Goal: Information Seeking & Learning: Understand process/instructions

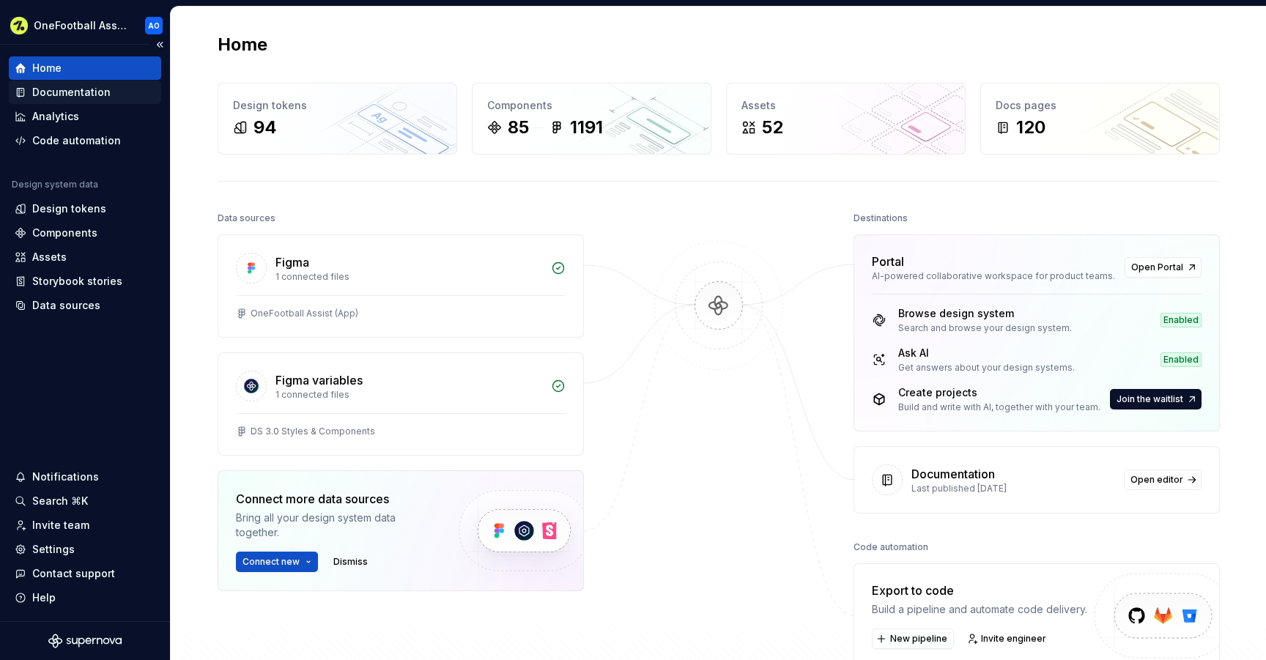
click at [92, 94] on div "Documentation" at bounding box center [71, 92] width 78 height 15
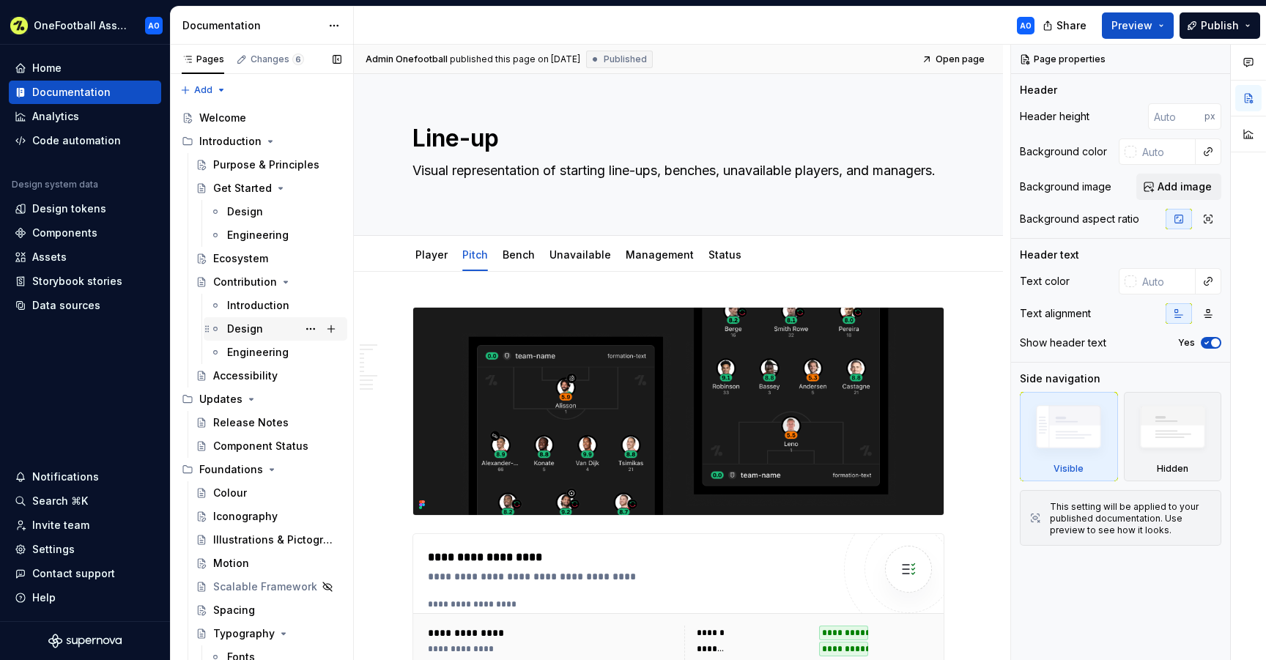
scroll to position [1060, 0]
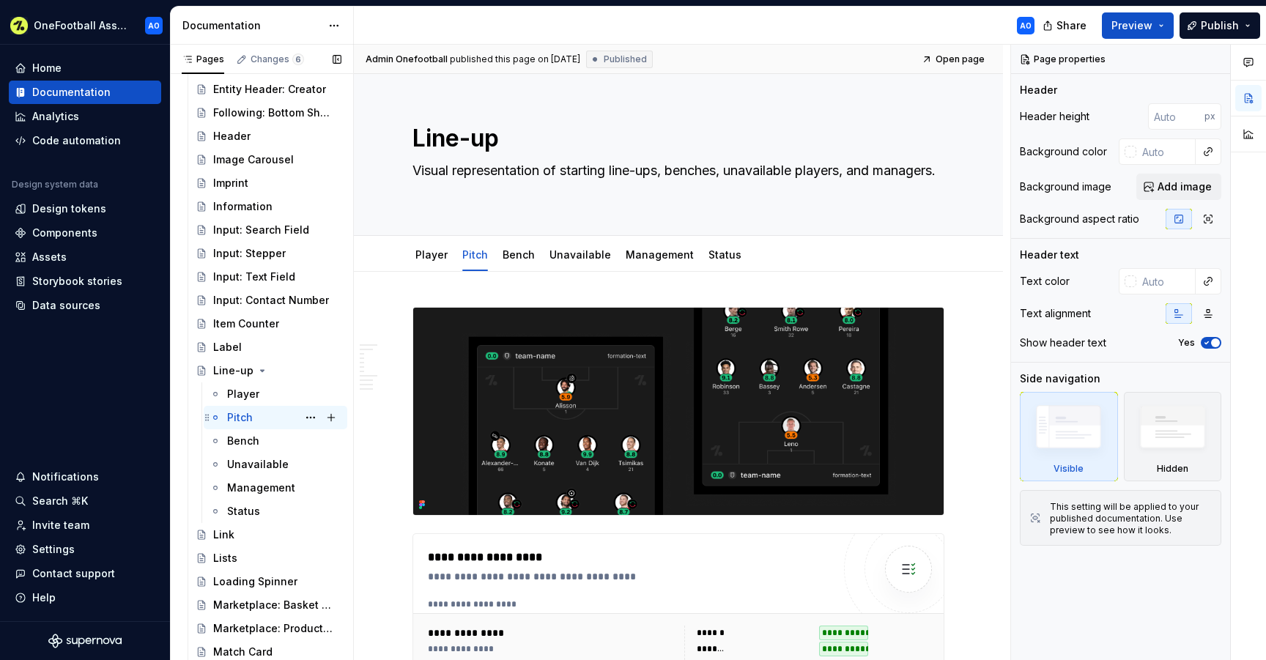
click at [245, 418] on div "Pitch" at bounding box center [240, 417] width 26 height 15
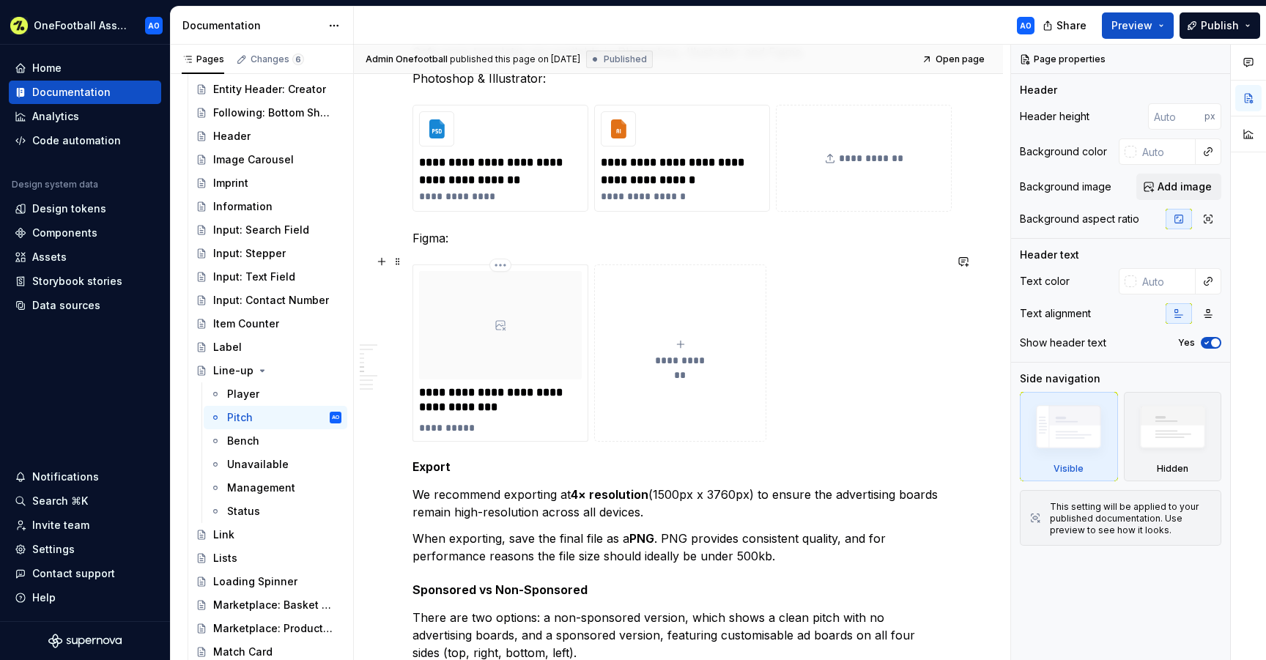
scroll to position [1628, 0]
click at [538, 320] on div at bounding box center [500, 326] width 163 height 108
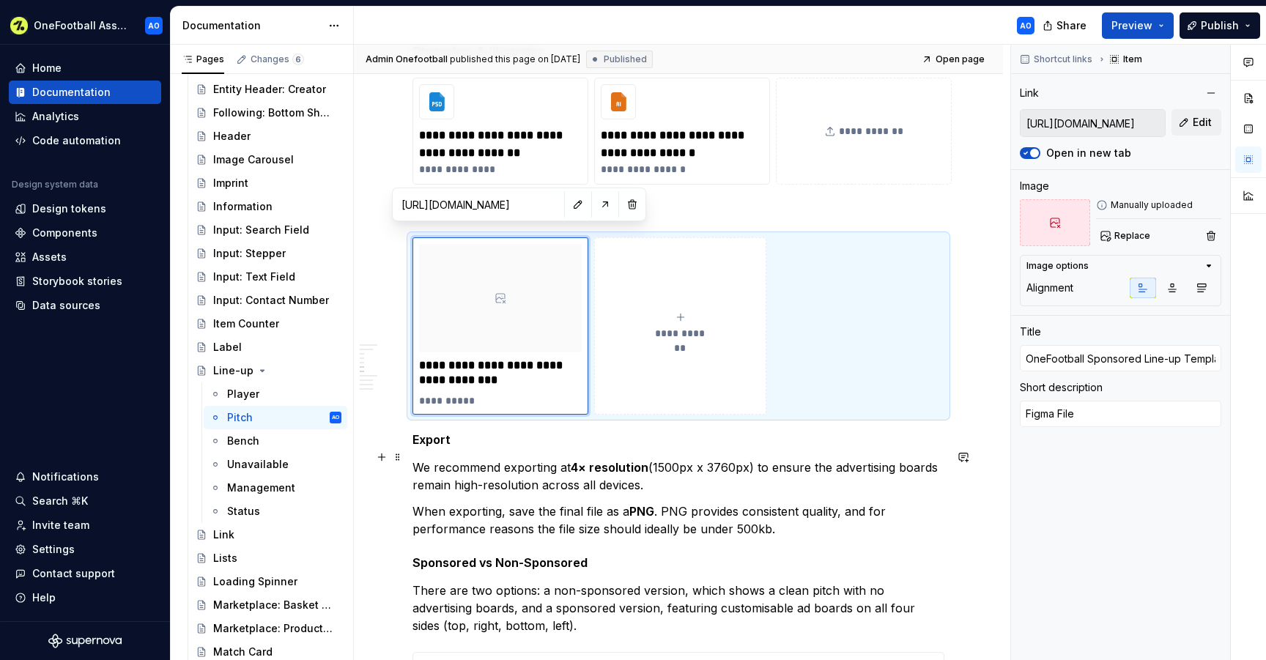
scroll to position [1659, 0]
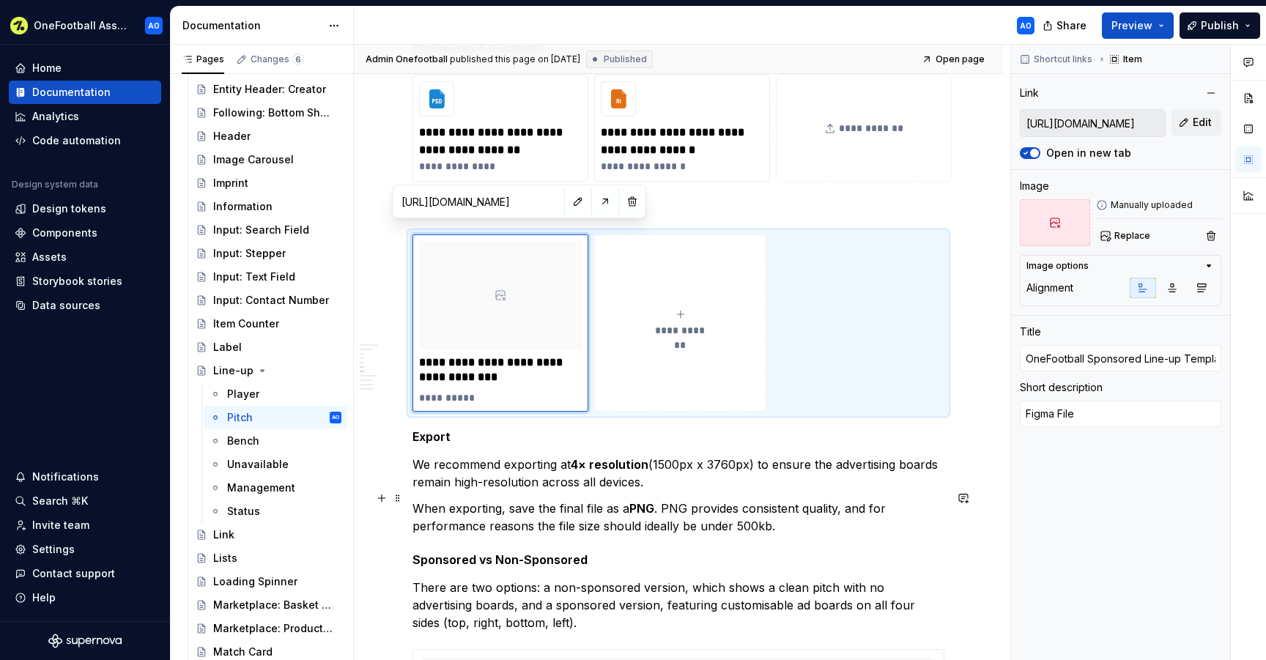
click at [784, 514] on p "When exporting, save the final file as a PNG . PNG provides consistent quality,…" at bounding box center [678, 517] width 532 height 35
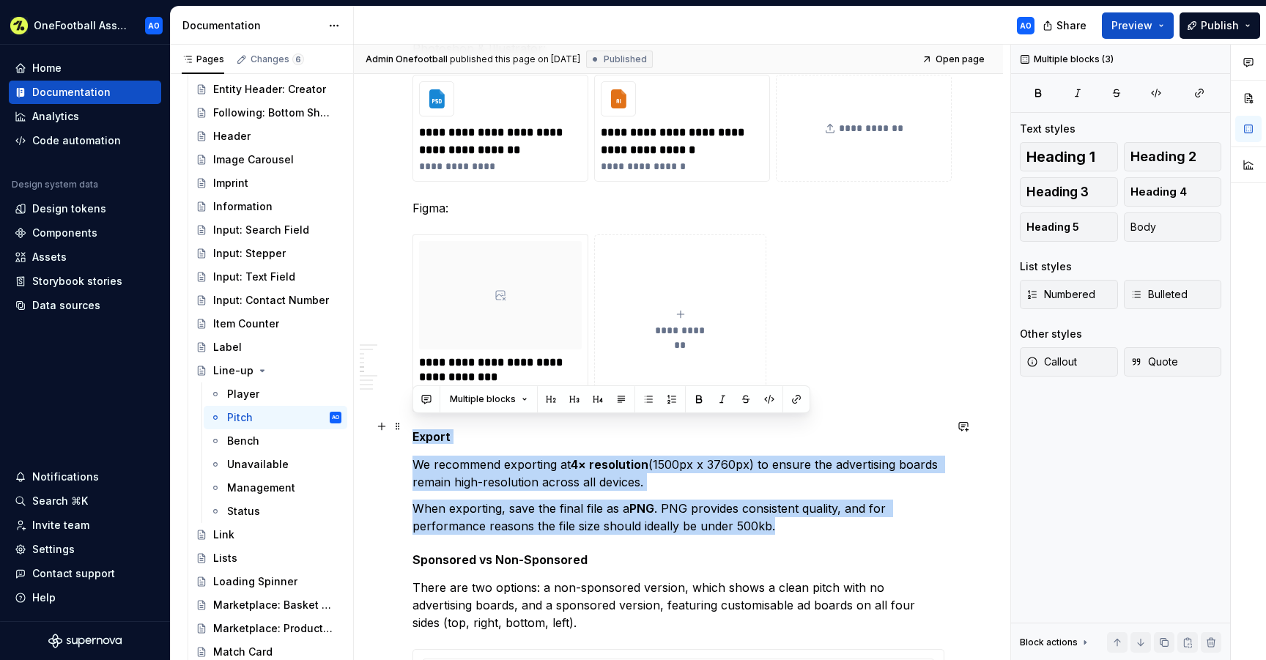
drag, startPoint x: 785, startPoint y: 519, endPoint x: 409, endPoint y: 427, distance: 386.8
copy div "Export We recommend exporting at 4× resolution (1500px x 3760px) to ensure the …"
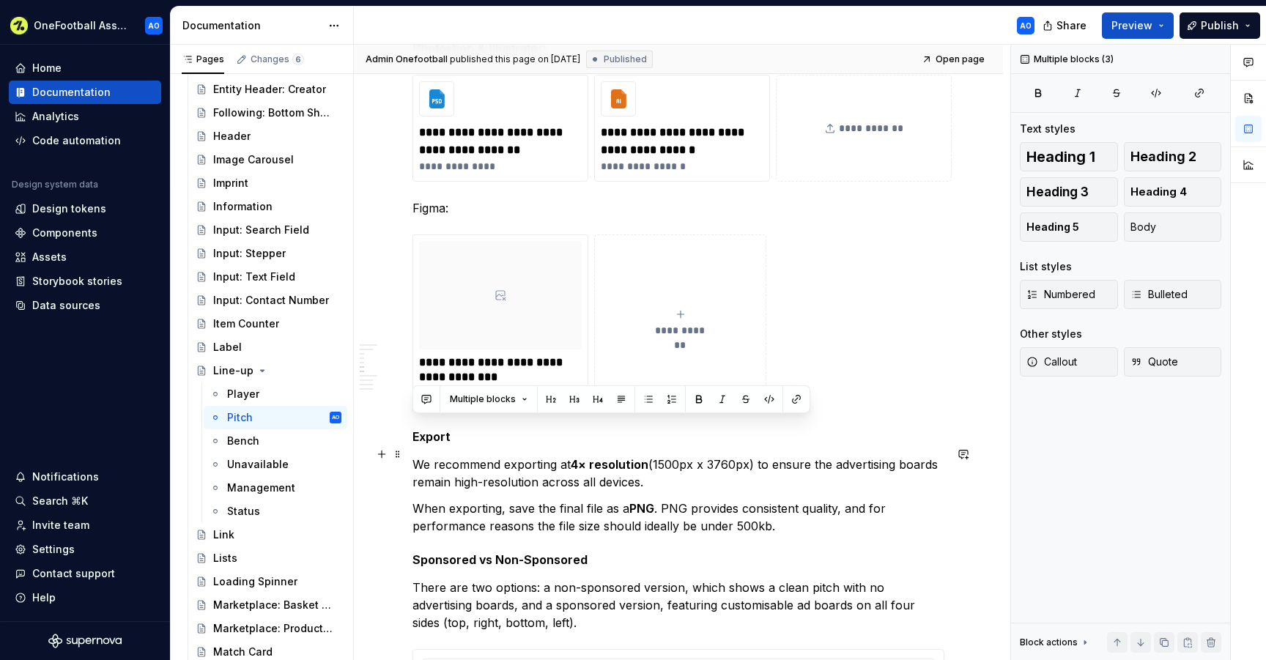
click at [536, 480] on p "We recommend exporting at 4× resolution (1500px x 3760px) to ensure the adverti…" at bounding box center [678, 473] width 532 height 35
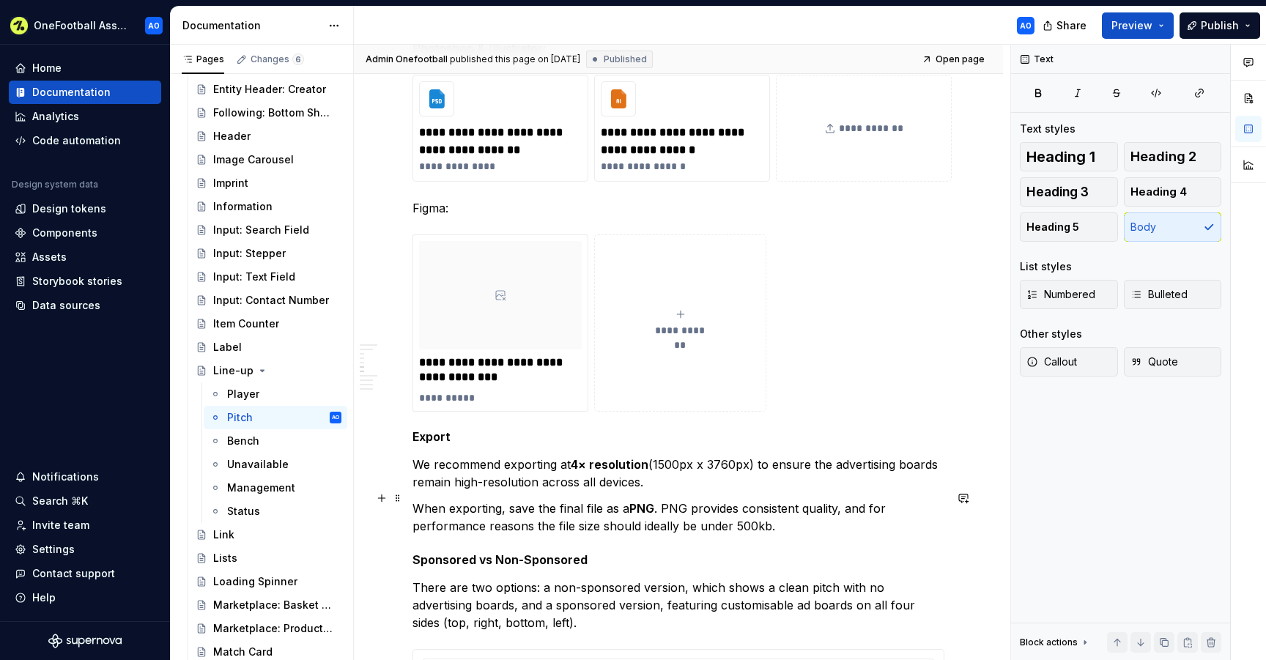
click at [783, 518] on p "When exporting, save the final file as a PNG . PNG provides consistent quality,…" at bounding box center [678, 517] width 532 height 35
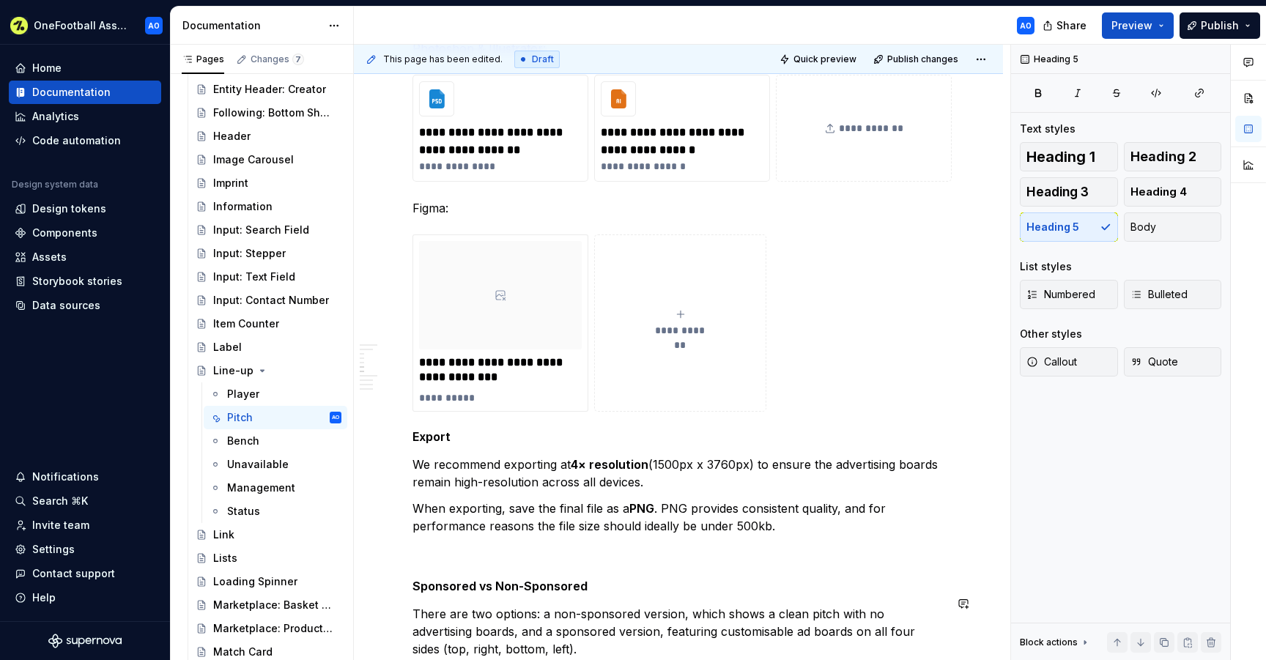
click at [516, 544] on p at bounding box center [678, 553] width 532 height 18
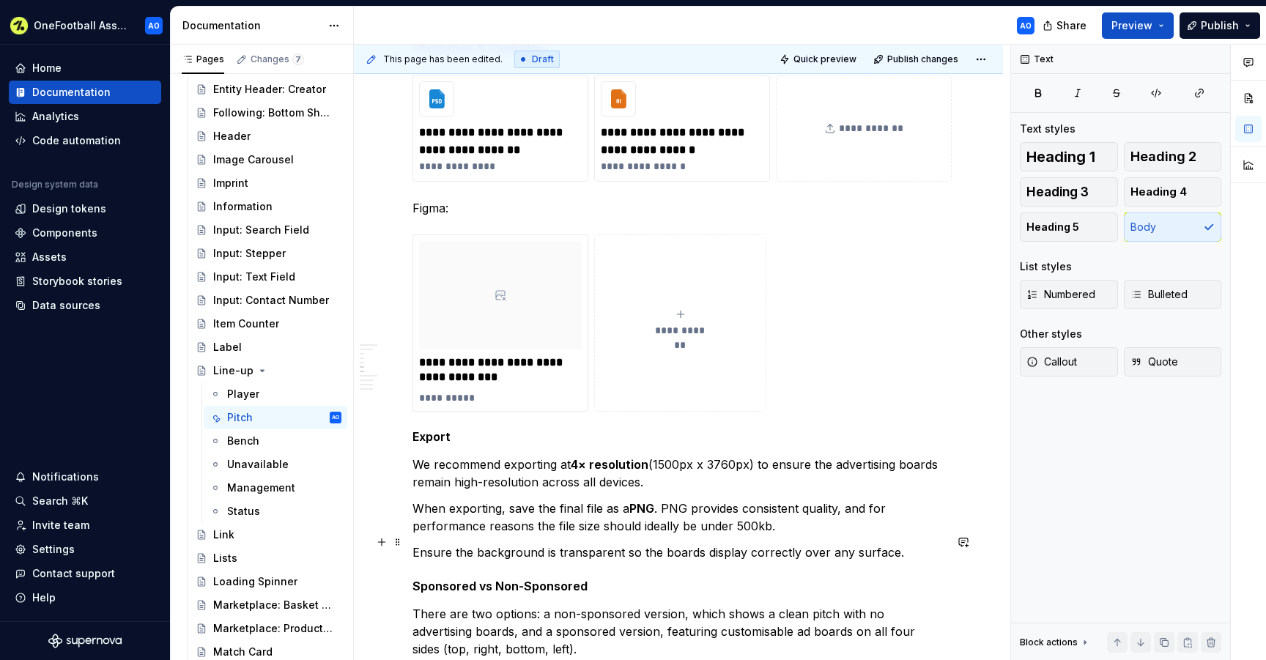
click at [603, 548] on p "Ensure the background is transparent so the boards display correctly over any s…" at bounding box center [678, 553] width 532 height 18
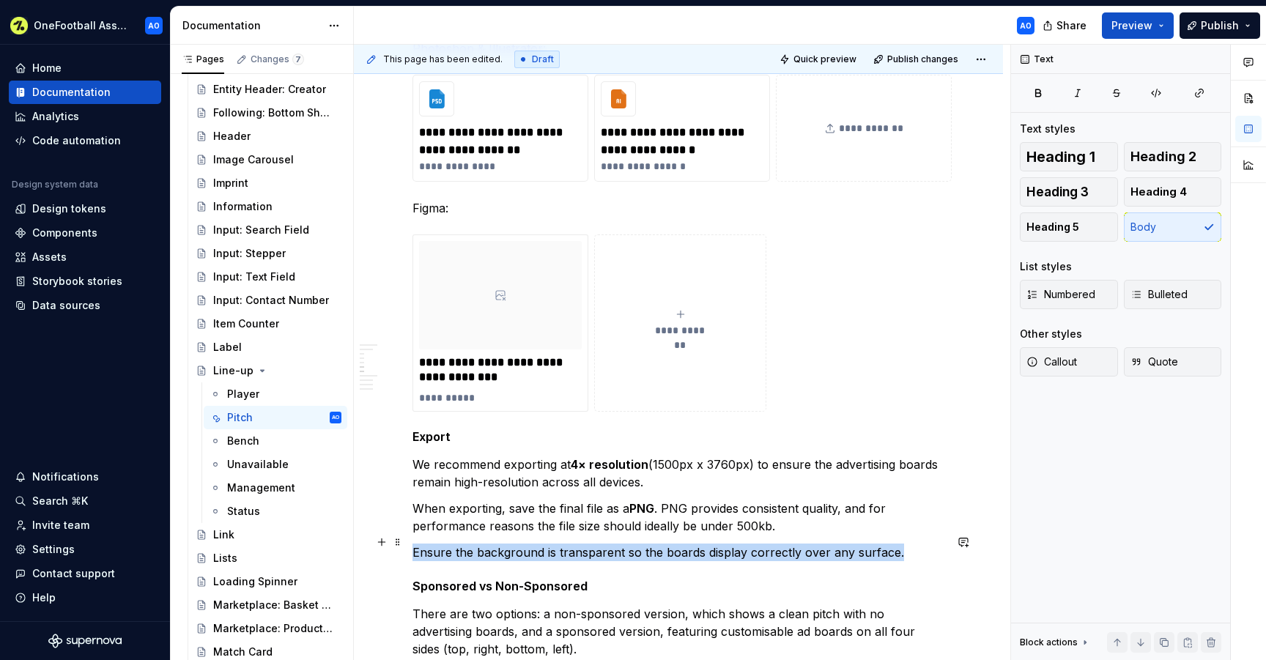
click at [603, 548] on p "Ensure the background is transparent so the boards display correctly over any s…" at bounding box center [678, 553] width 532 height 18
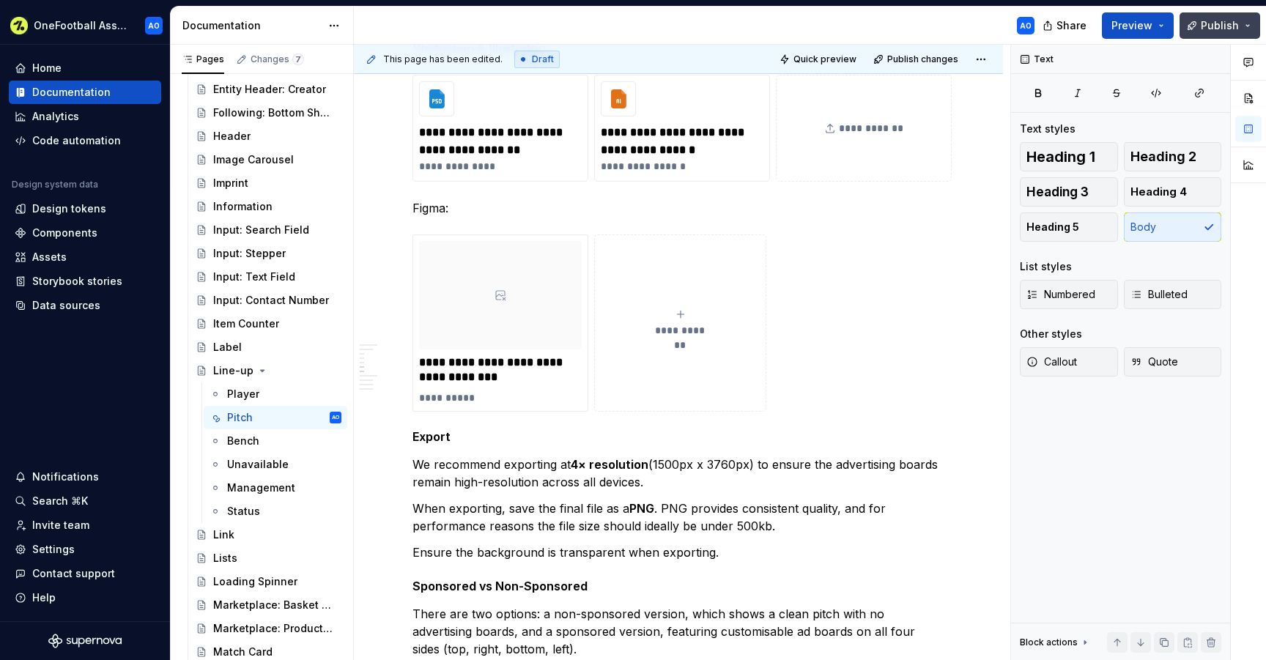
click at [1204, 28] on span "Publish" at bounding box center [1220, 25] width 38 height 15
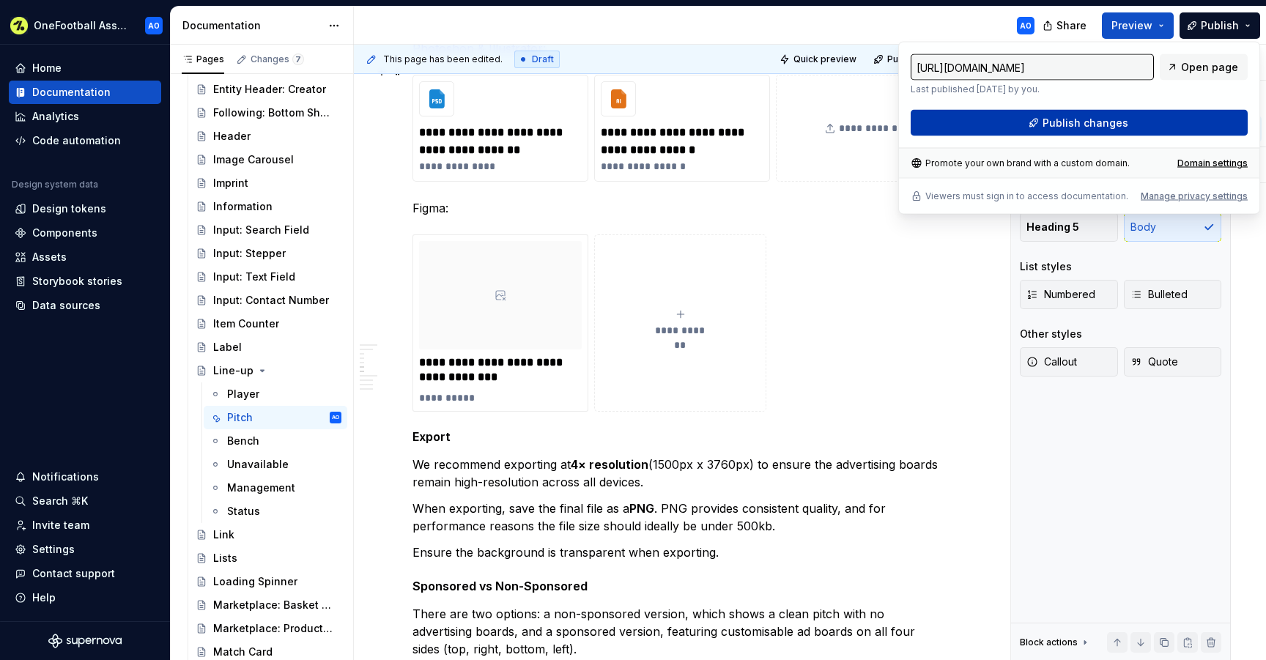
click at [999, 122] on button "Publish changes" at bounding box center [1079, 123] width 337 height 26
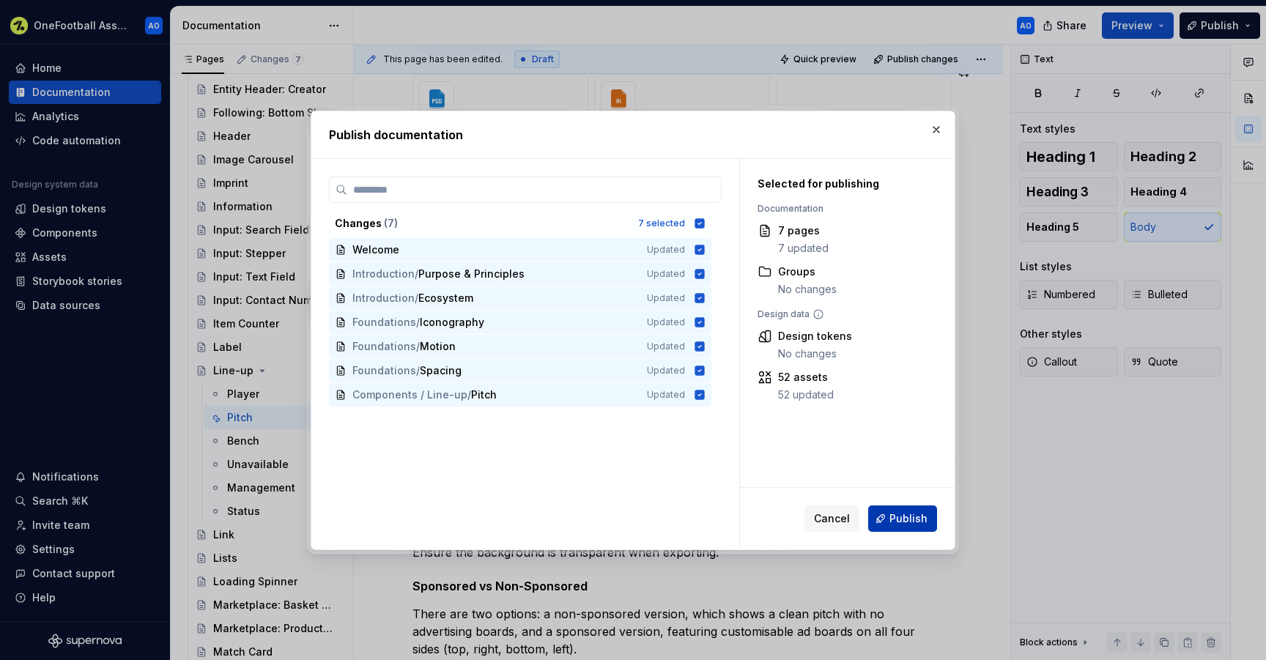
click at [896, 519] on span "Publish" at bounding box center [908, 518] width 38 height 15
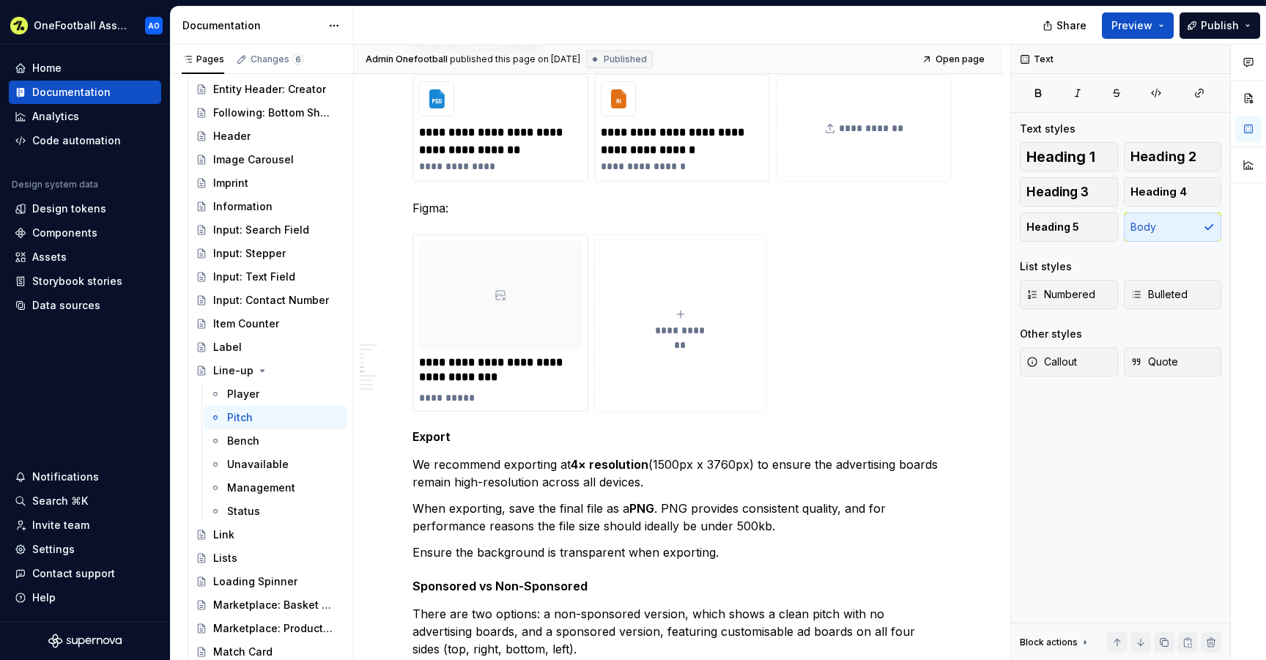
type textarea "*"
